Goal: Share content

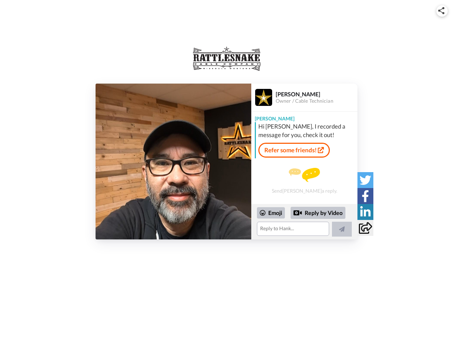
click at [442, 11] on img at bounding box center [441, 10] width 6 height 7
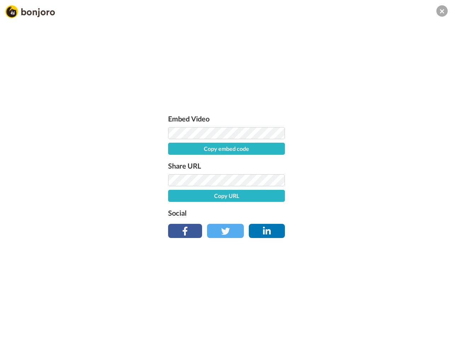
click at [173, 161] on label "Share URL" at bounding box center [226, 165] width 117 height 11
click at [304, 222] on div "Embed Video Copy embed code Share URL Copy URL Social" at bounding box center [226, 208] width 453 height 340
click at [271, 213] on label "Social" at bounding box center [226, 212] width 117 height 11
click at [318, 213] on div "Embed Video Copy embed code Share URL Copy URL Social" at bounding box center [226, 208] width 453 height 340
click at [342, 229] on div "Embed Video Copy embed code Share URL Copy URL Social" at bounding box center [226, 208] width 453 height 340
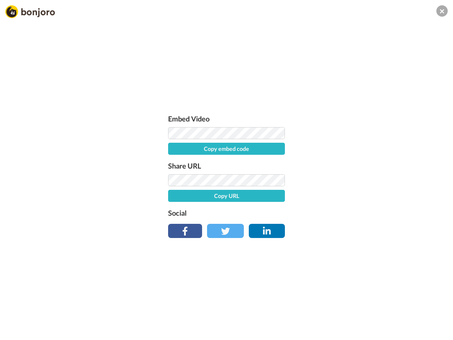
click at [365, 180] on div "Embed Video Copy embed code Share URL Copy URL Social" at bounding box center [226, 208] width 453 height 340
click at [365, 196] on div "Embed Video Copy embed code Share URL Copy URL Social" at bounding box center [226, 208] width 453 height 340
click at [365, 212] on div "Embed Video Copy embed code Share URL Copy URL Social" at bounding box center [226, 208] width 453 height 340
click at [365, 228] on div "Embed Video Copy embed code Share URL Copy URL Social" at bounding box center [226, 208] width 453 height 340
